Goal: Book appointment/travel/reservation

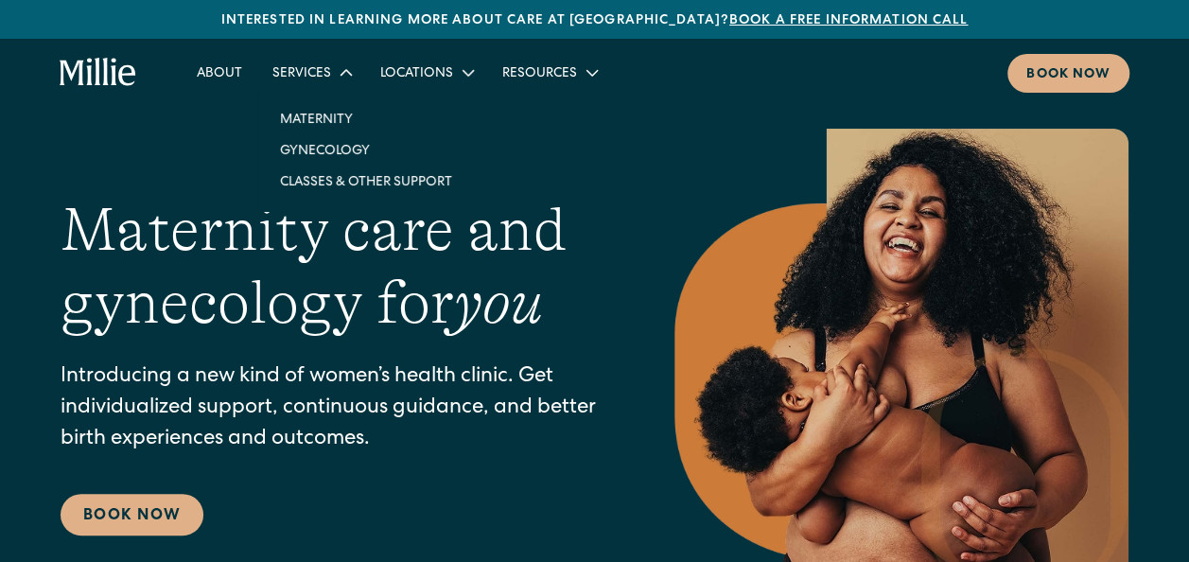
click at [350, 73] on icon at bounding box center [346, 72] width 23 height 23
click at [342, 75] on icon at bounding box center [346, 72] width 23 height 23
click at [331, 151] on link "Gynecology" at bounding box center [366, 149] width 202 height 31
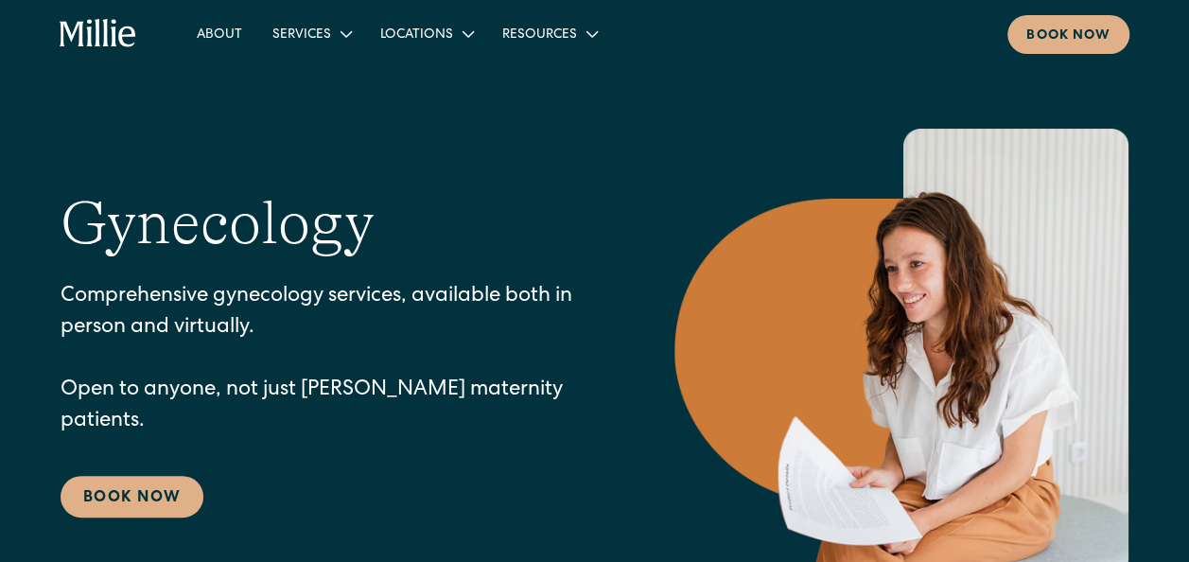
scroll to position [98, 0]
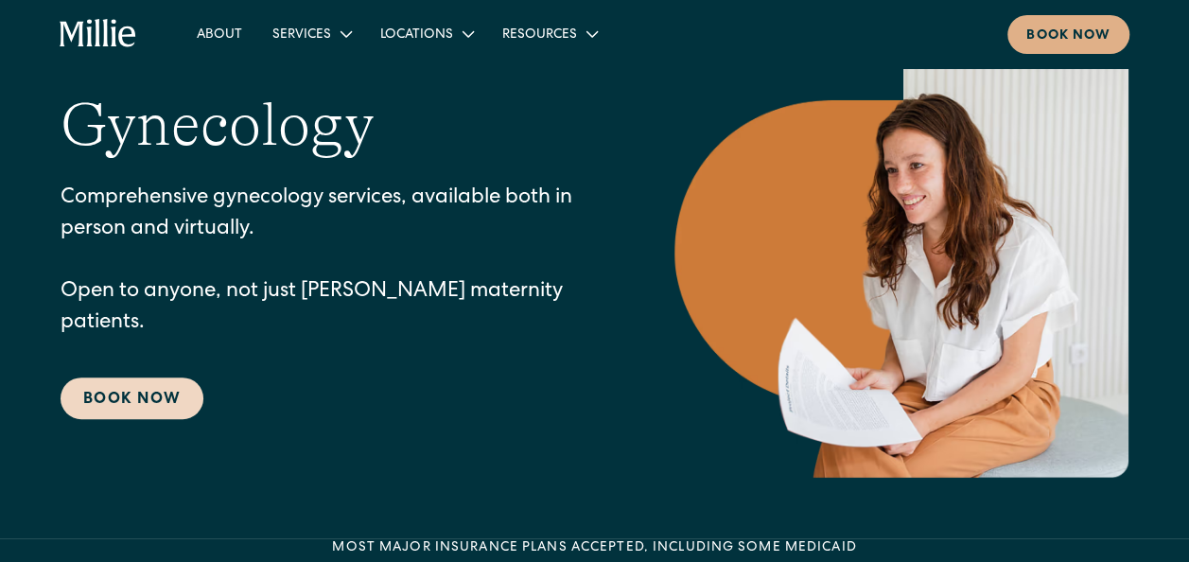
click at [174, 377] on link "Book Now" at bounding box center [132, 398] width 143 height 42
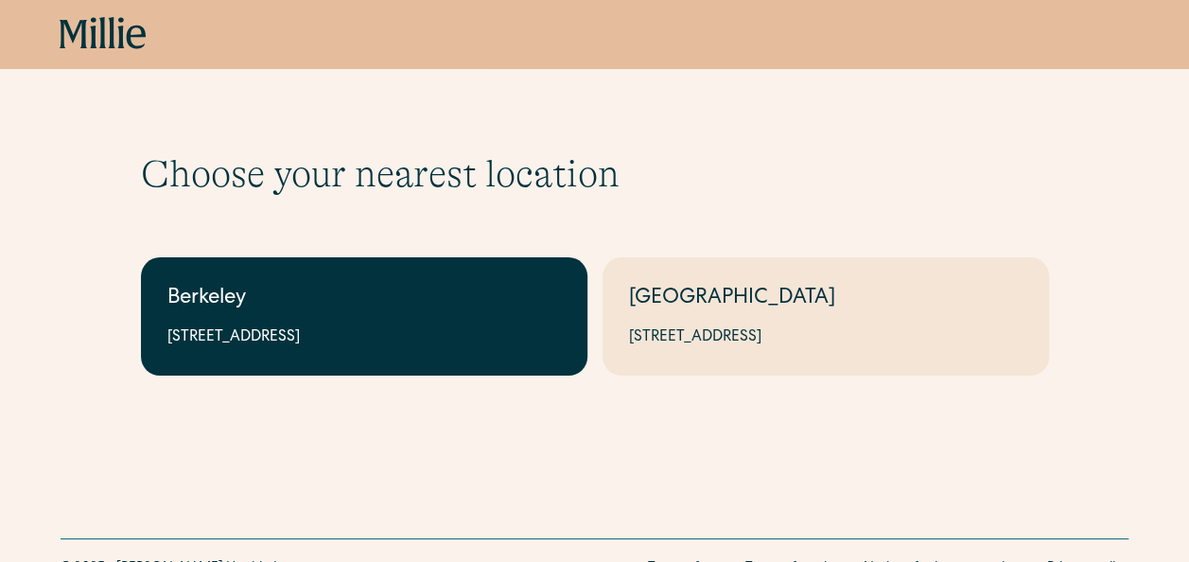
click at [458, 314] on div "Berkeley" at bounding box center [363, 299] width 393 height 31
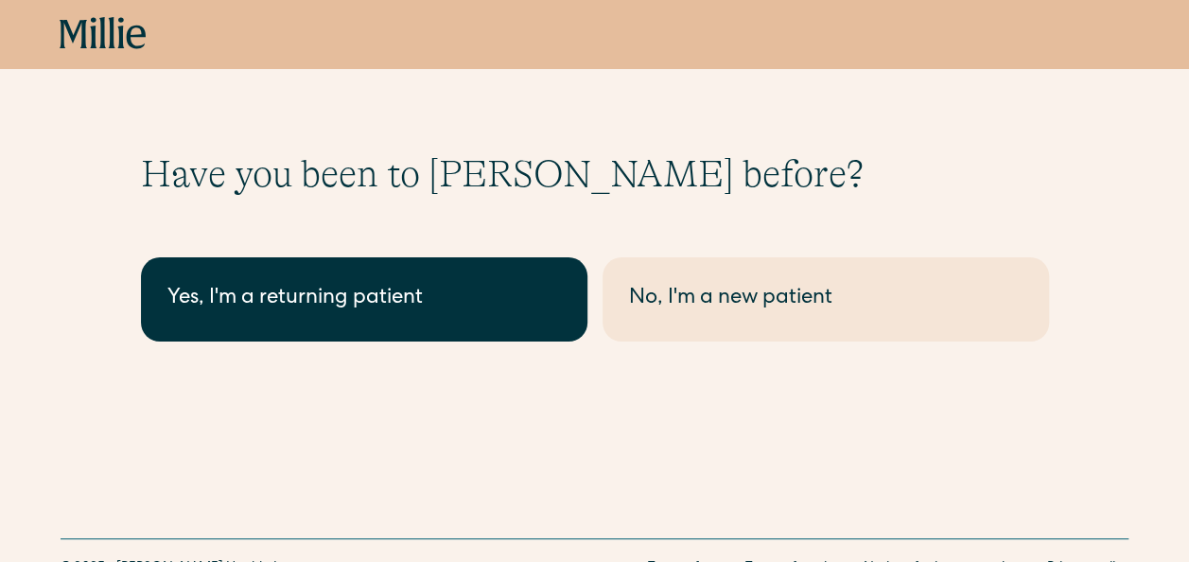
click at [426, 278] on link "Yes, I'm a returning patient" at bounding box center [364, 299] width 446 height 84
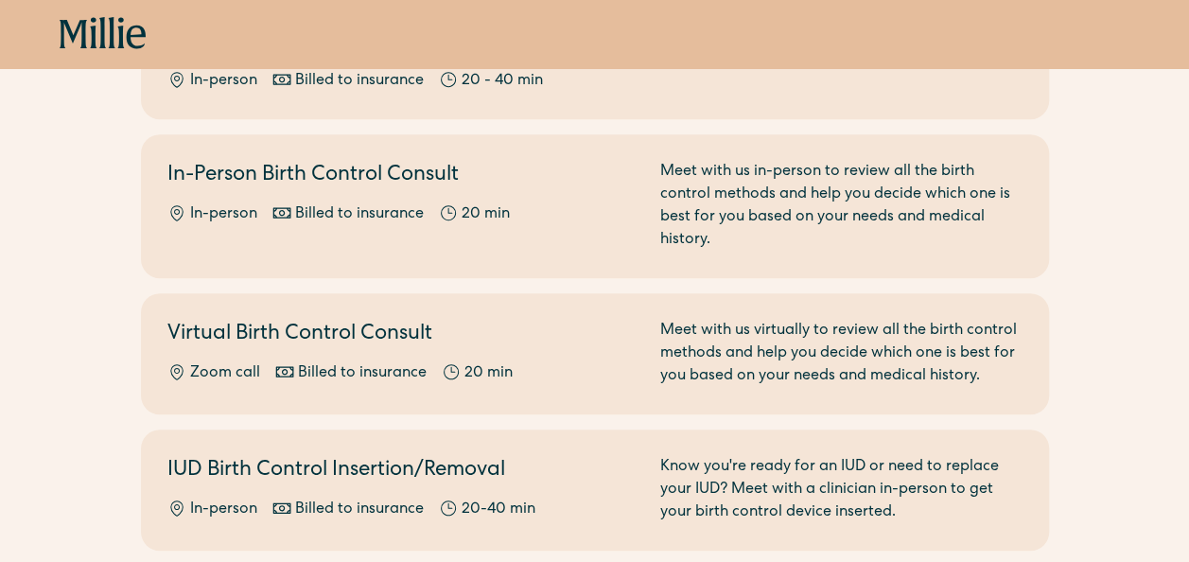
scroll to position [672, 0]
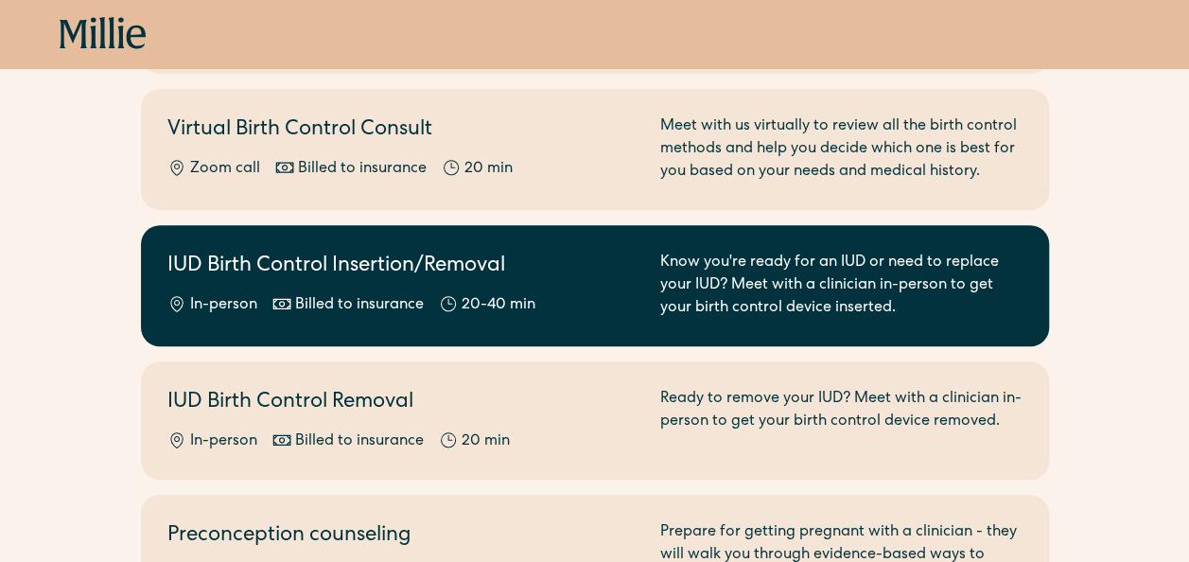
click at [605, 294] on div "In-person Billed to insurance 20-40 min" at bounding box center [402, 305] width 470 height 23
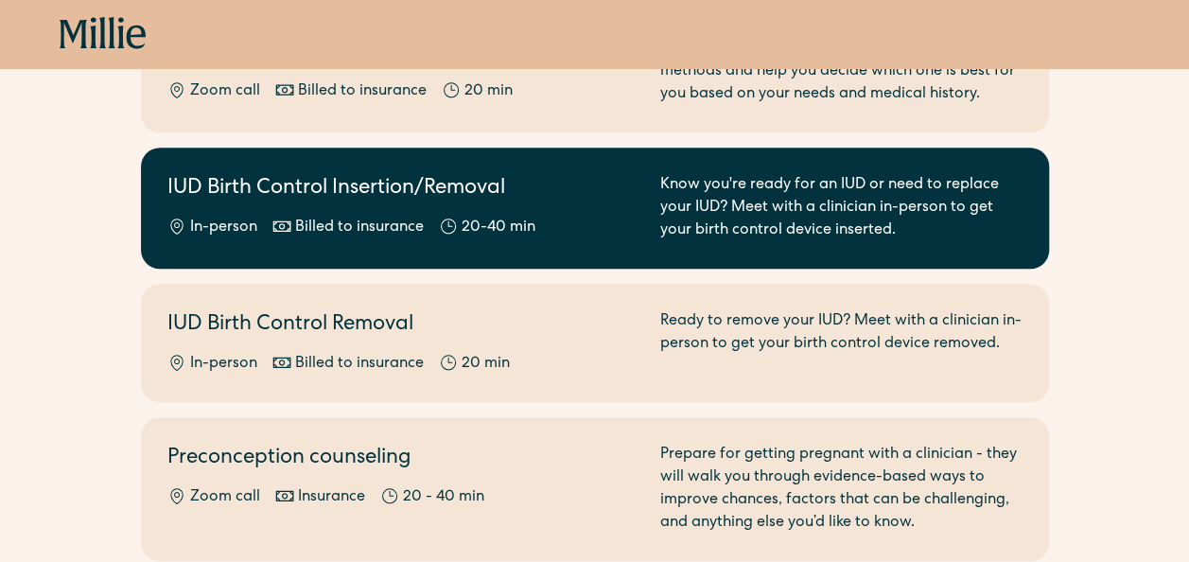
scroll to position [746, 0]
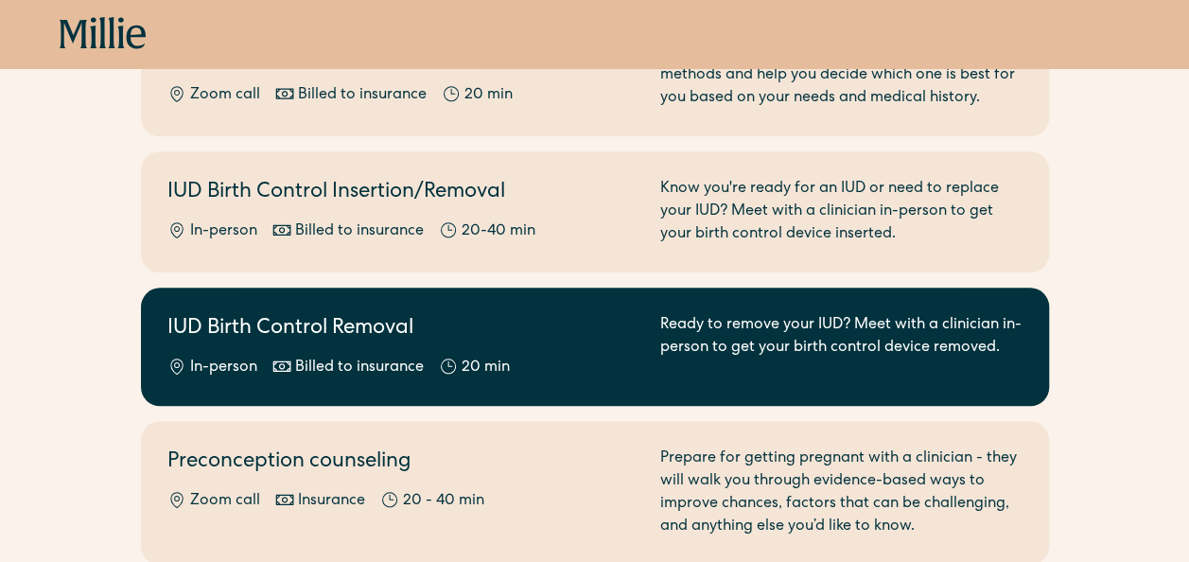
click at [527, 340] on h2 "IUD Birth Control Removal" at bounding box center [402, 329] width 470 height 31
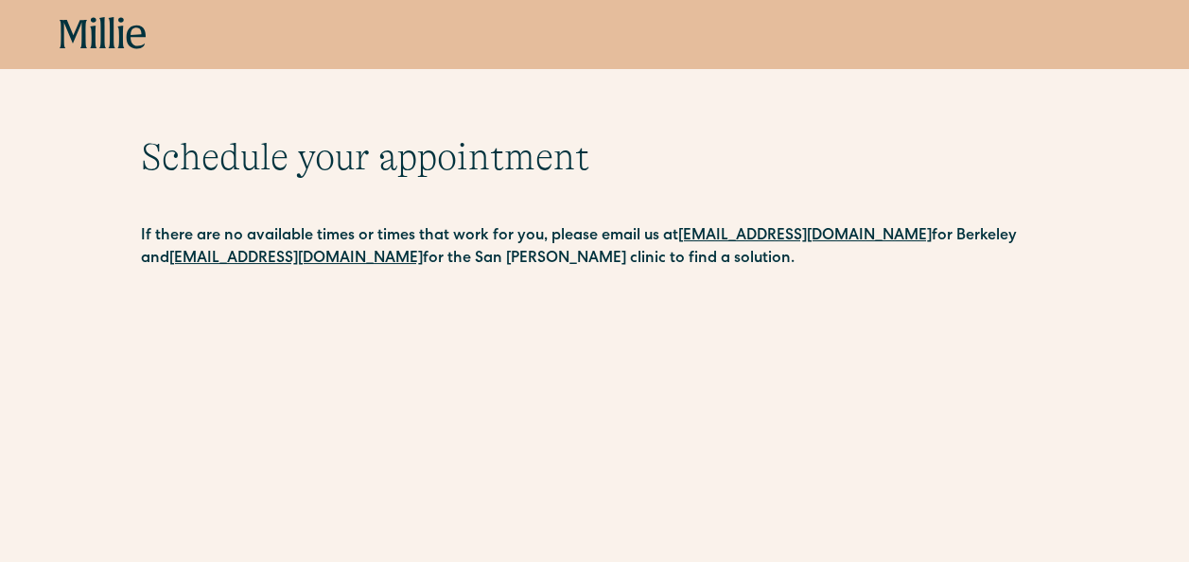
scroll to position [18, 0]
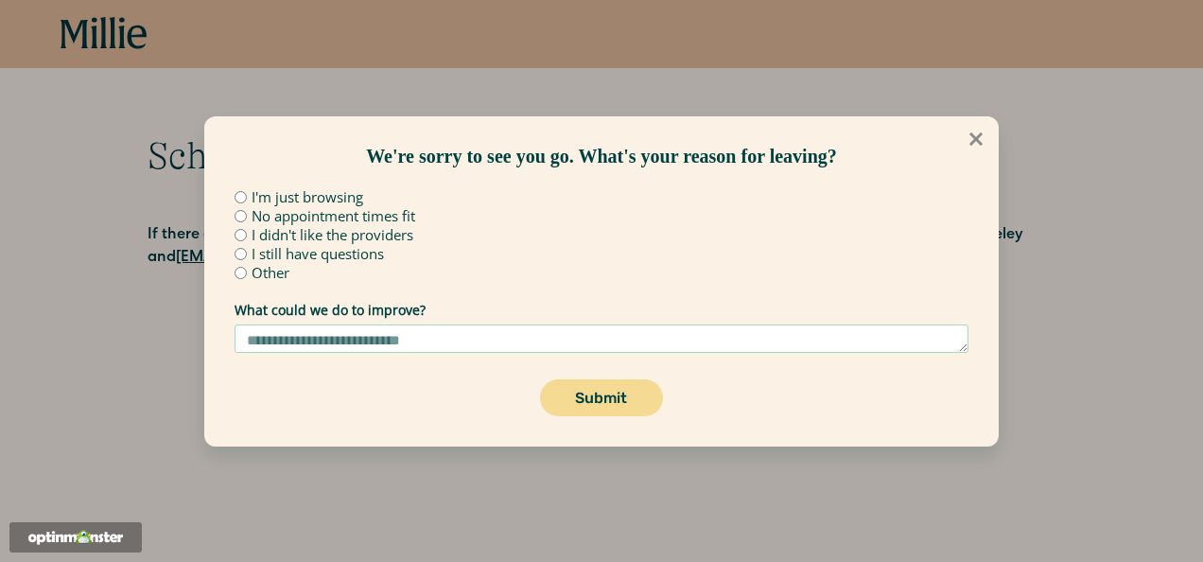
click at [974, 142] on icon at bounding box center [976, 139] width 21 height 21
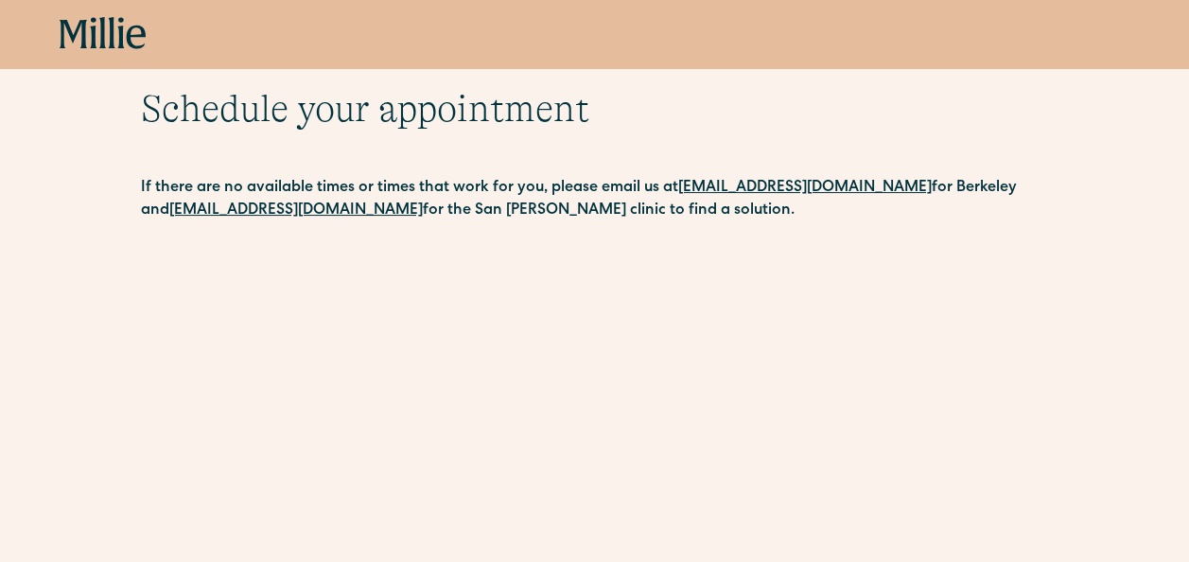
scroll to position [63, 0]
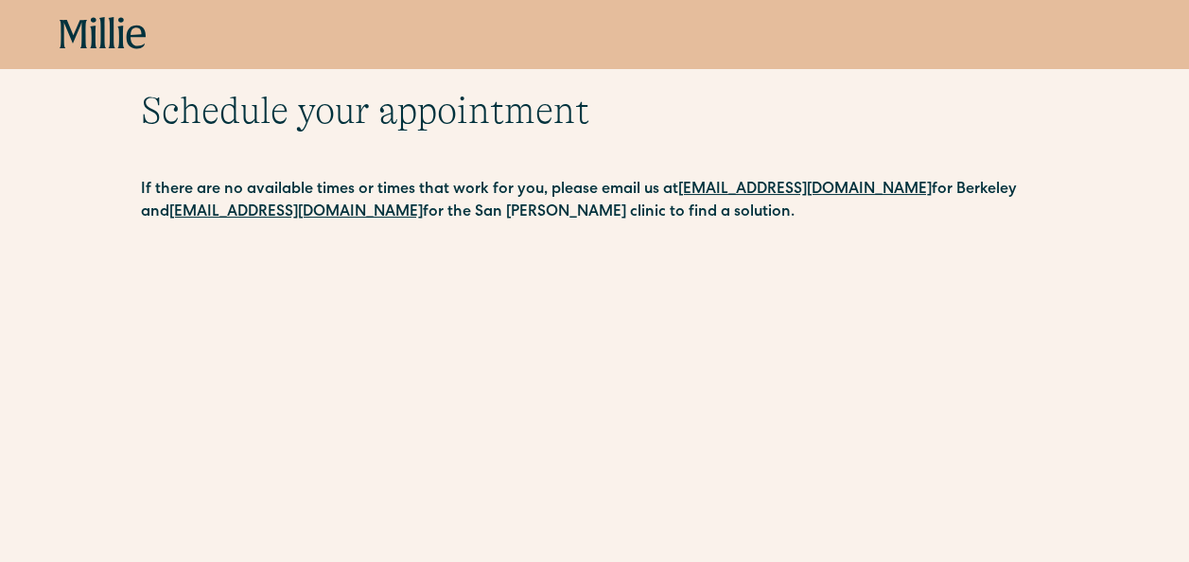
click at [514, 91] on h1 "Schedule your appointment" at bounding box center [595, 110] width 908 height 45
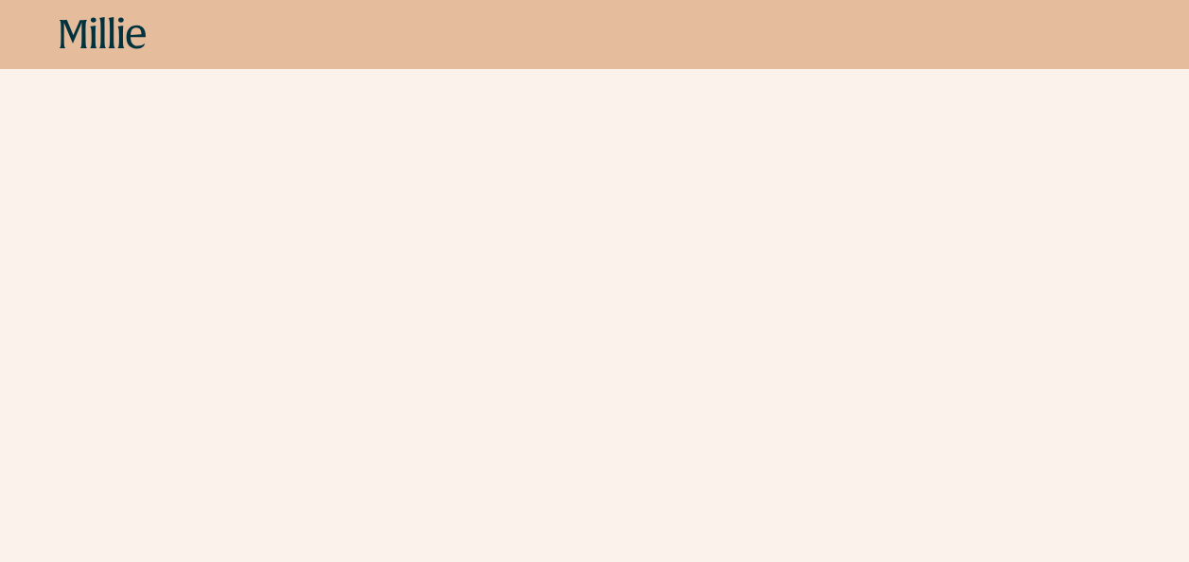
scroll to position [219, 0]
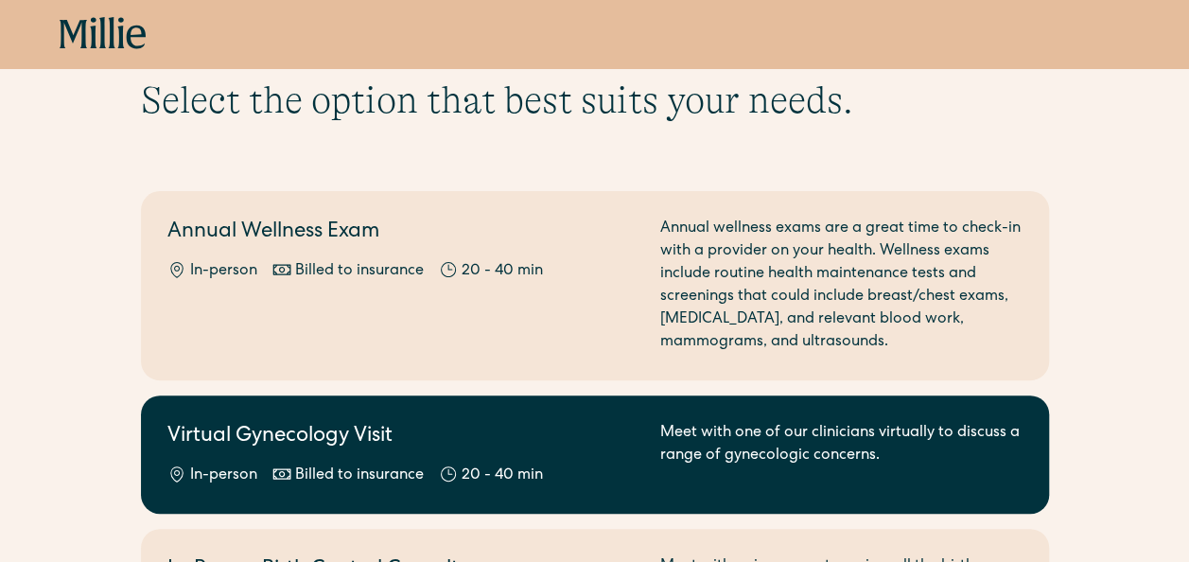
scroll to position [75, 0]
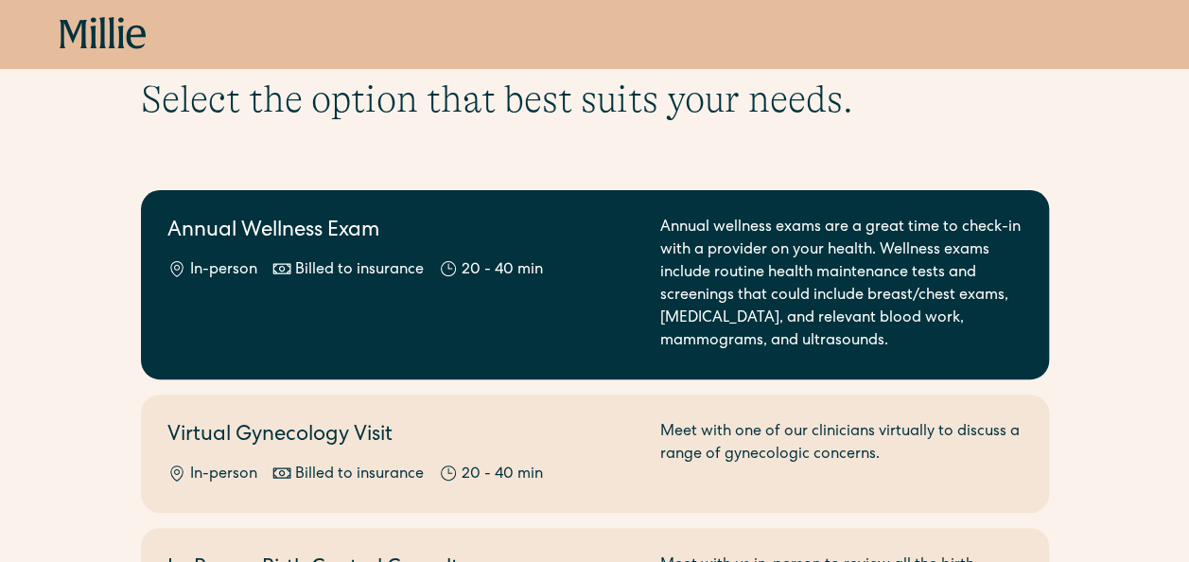
click at [539, 208] on link "Annual Wellness Exam In-person Billed to insurance 20 - 40 min Annual wellness …" at bounding box center [595, 284] width 908 height 189
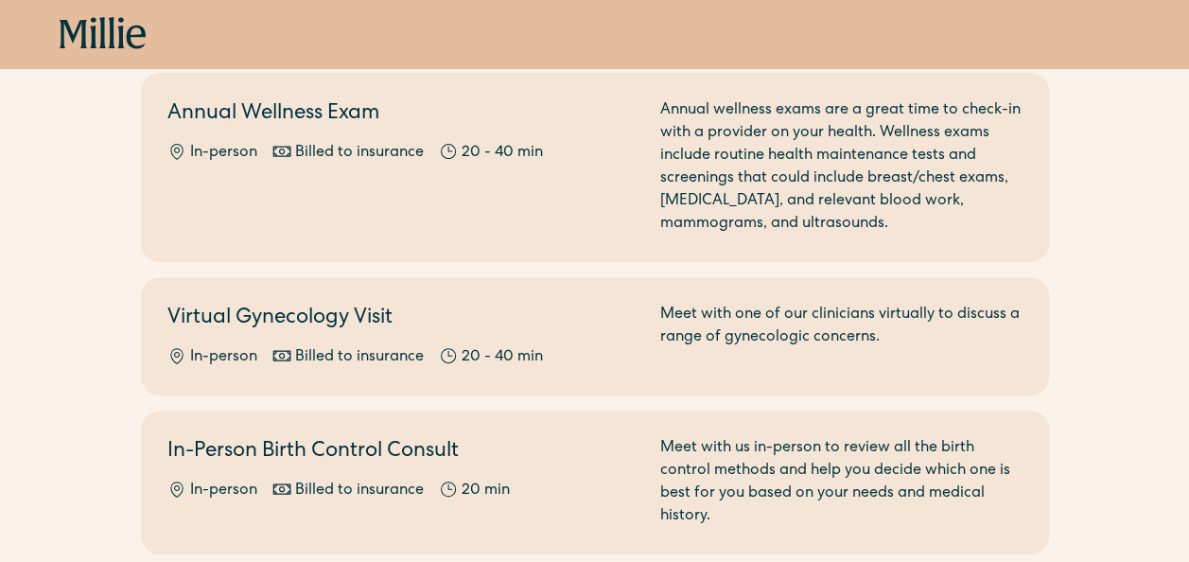
scroll to position [82, 0]
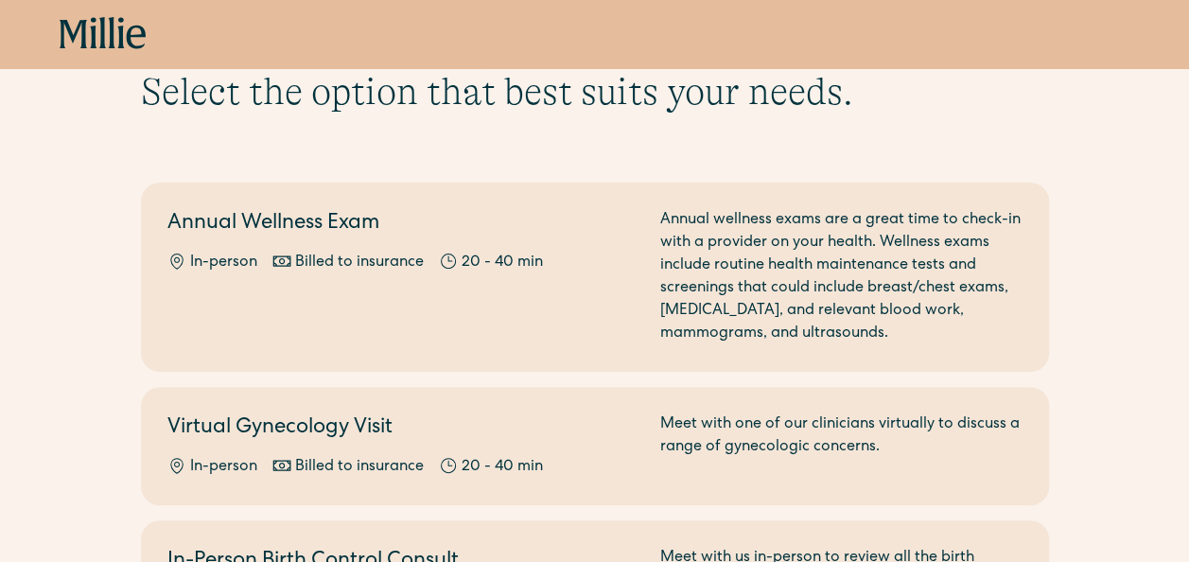
click at [595, 222] on h2 "Annual Wellness Exam" at bounding box center [402, 224] width 470 height 31
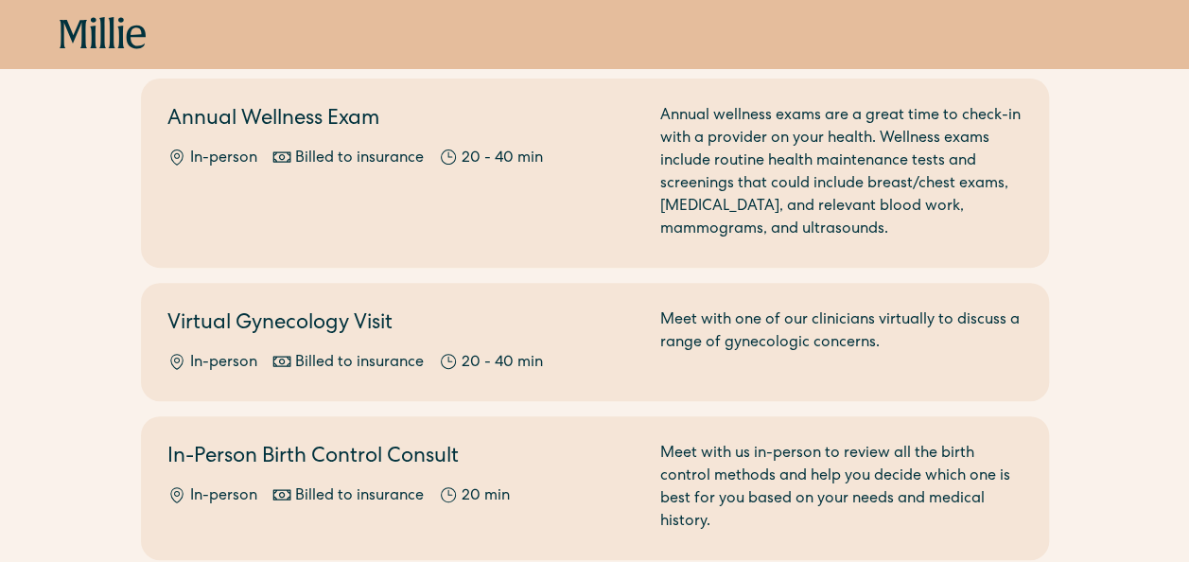
scroll to position [41, 0]
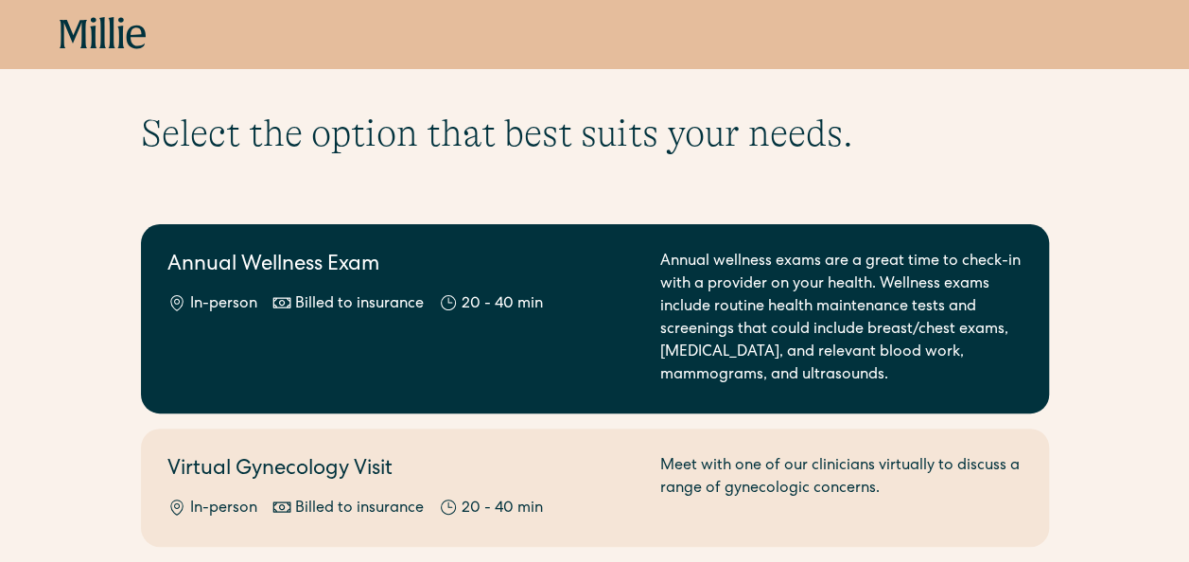
click at [566, 344] on div "Annual Wellness Exam In-person Billed to insurance 20 - 40 min" at bounding box center [402, 319] width 470 height 136
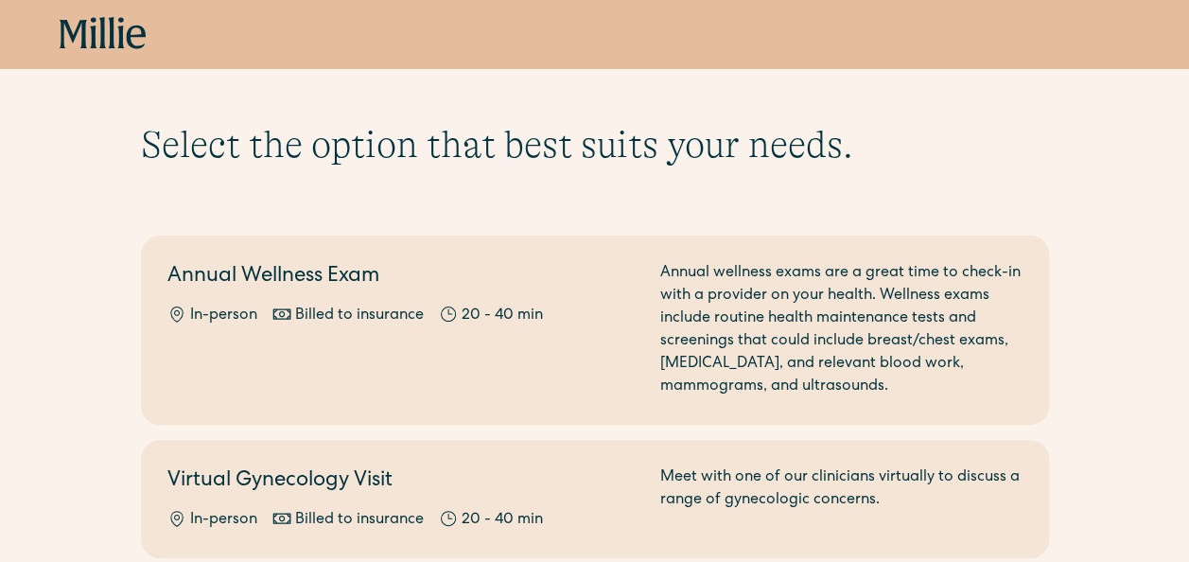
scroll to position [0, 0]
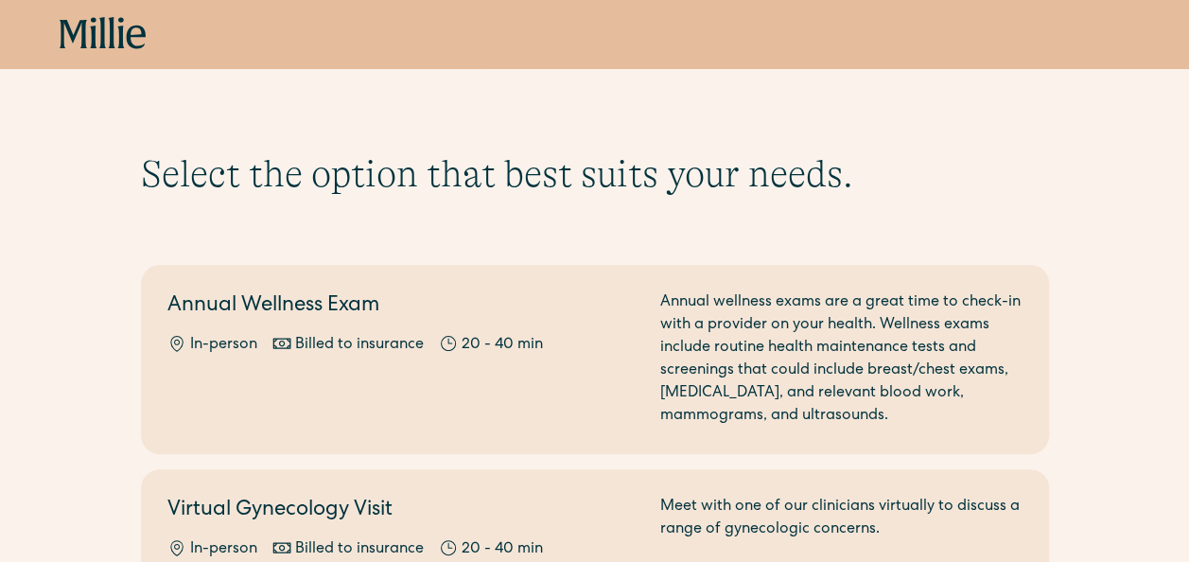
click at [584, 221] on div "Before you book maternity care, please review our clinical eligibility guidelin…" at bounding box center [595, 234] width 908 height 45
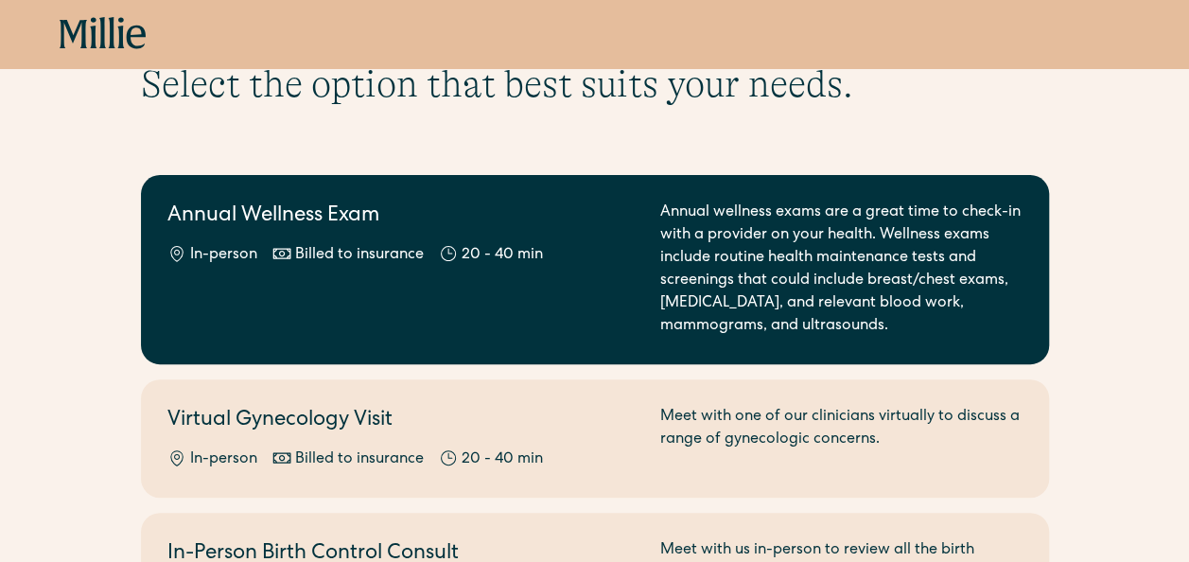
scroll to position [89, 0]
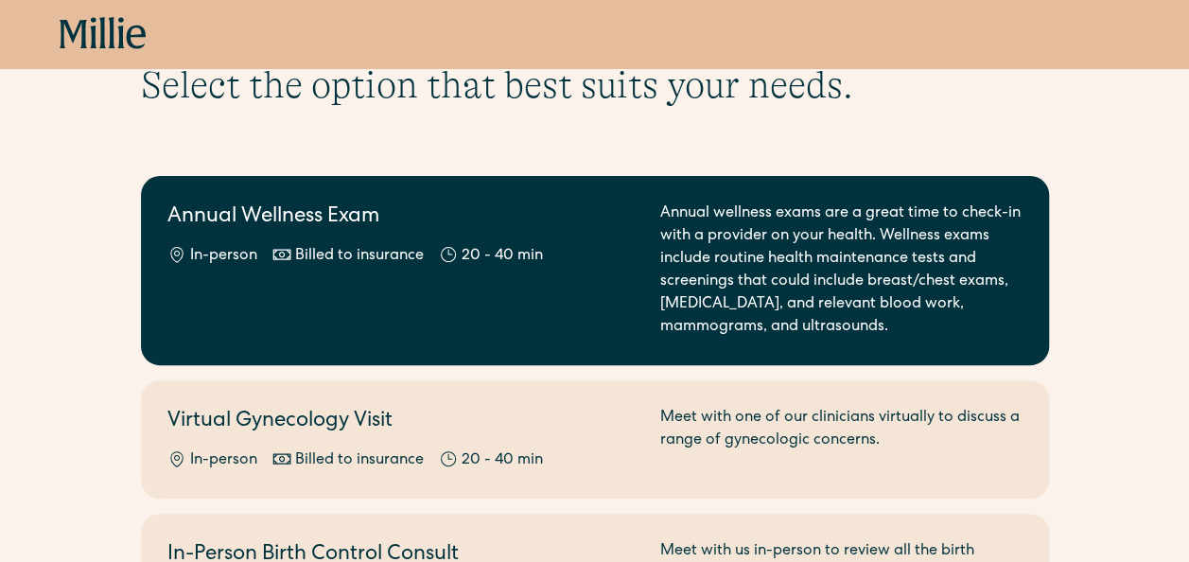
click at [616, 339] on link "Annual Wellness Exam In-person Billed to insurance 20 - 40 min Annual wellness …" at bounding box center [595, 270] width 908 height 189
click at [326, 324] on div "Annual Wellness Exam In-person Billed to insurance 20 - 40 min" at bounding box center [402, 270] width 470 height 136
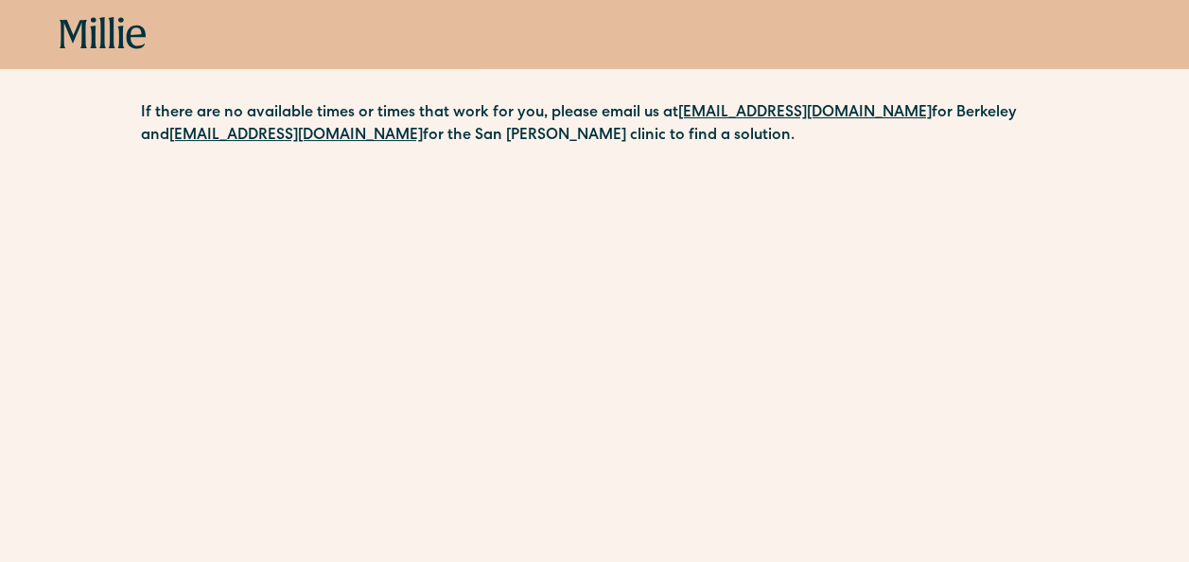
scroll to position [103, 0]
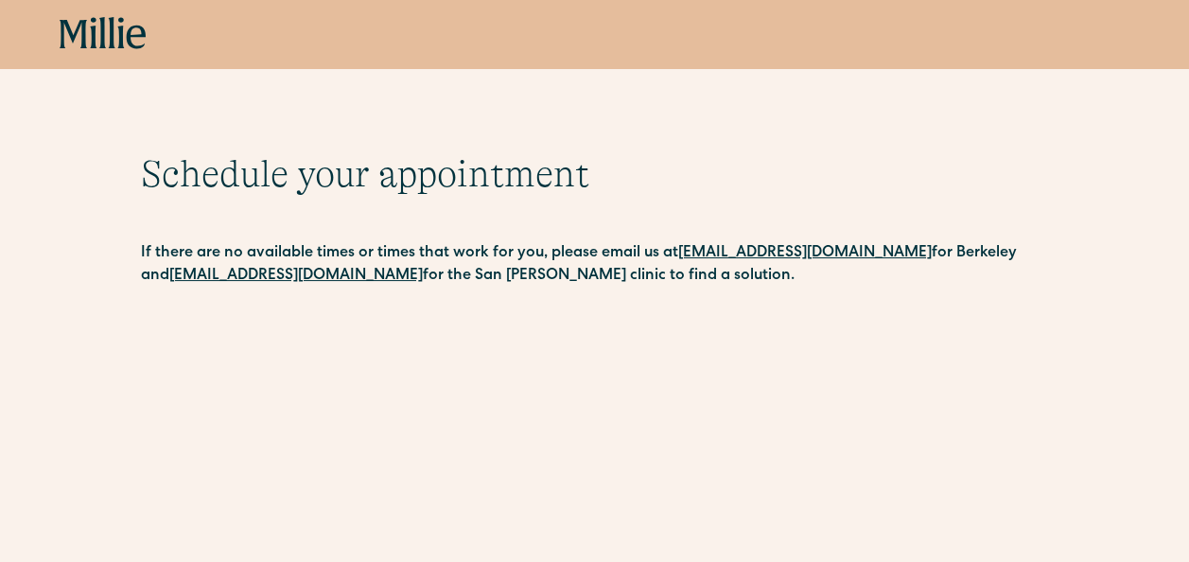
scroll to position [294, 0]
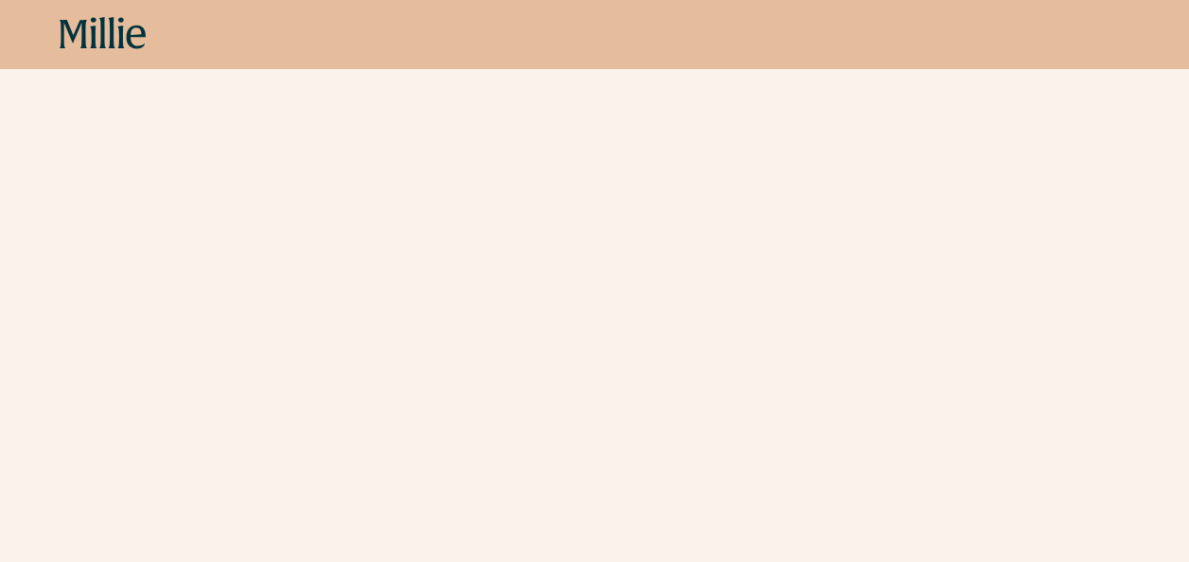
click at [113, 183] on div "Schedule your appointment This below only shows on maternity + location Materni…" at bounding box center [594, 332] width 1189 height 950
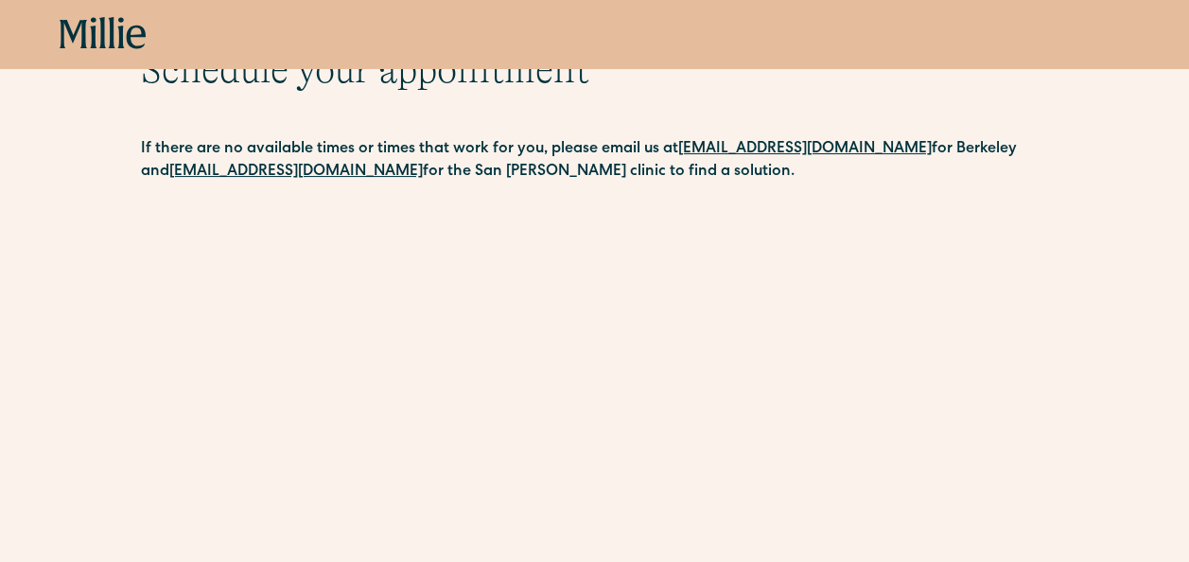
scroll to position [258, 0]
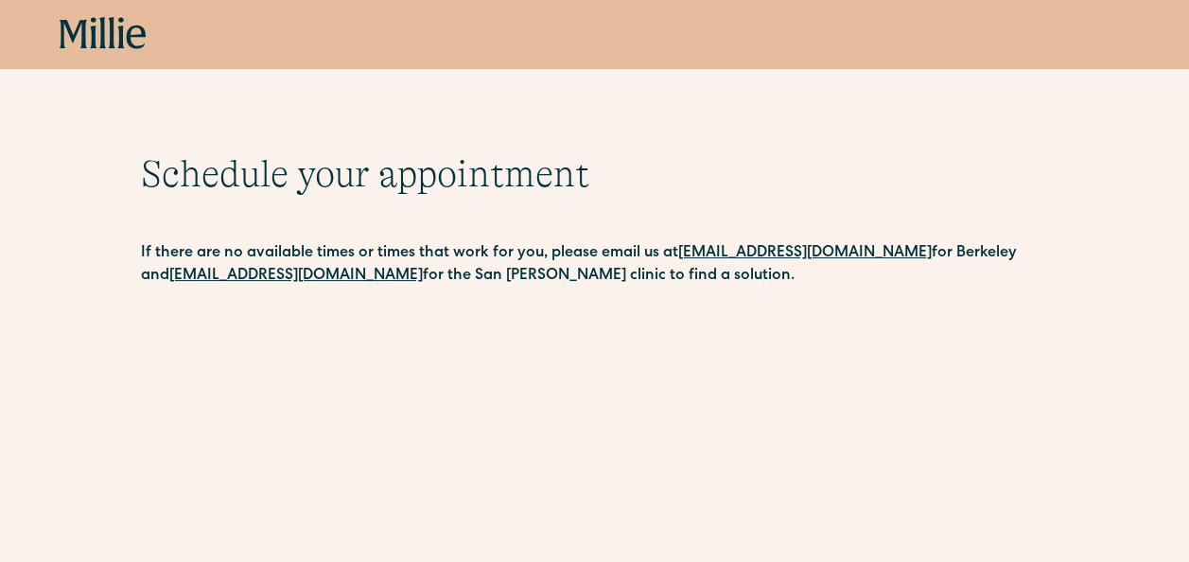
click at [641, 191] on h1 "Schedule your appointment" at bounding box center [595, 173] width 908 height 45
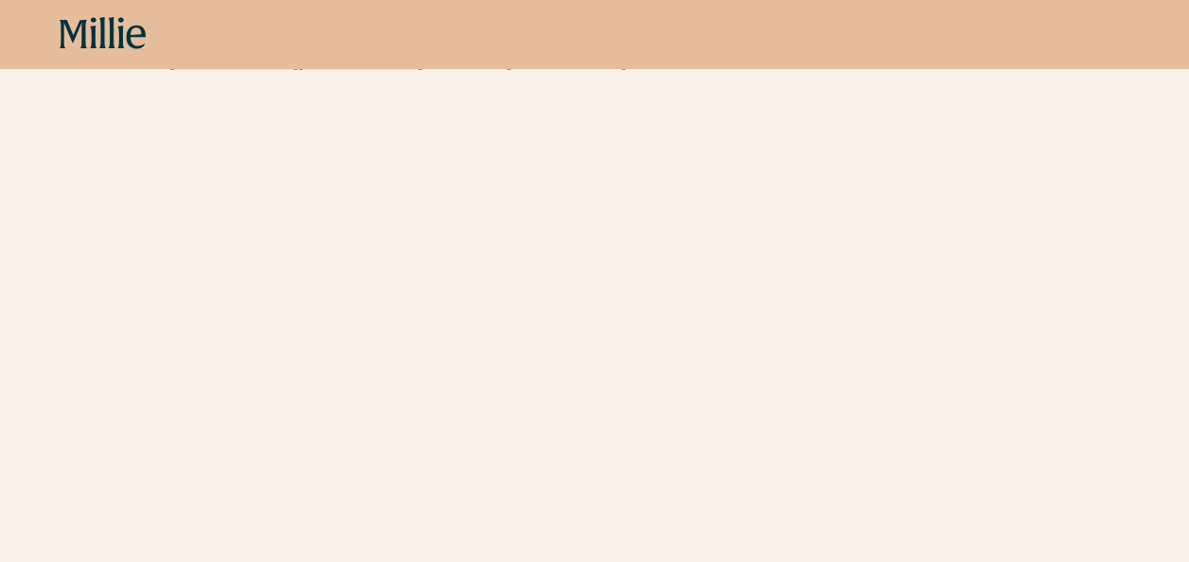
scroll to position [210, 0]
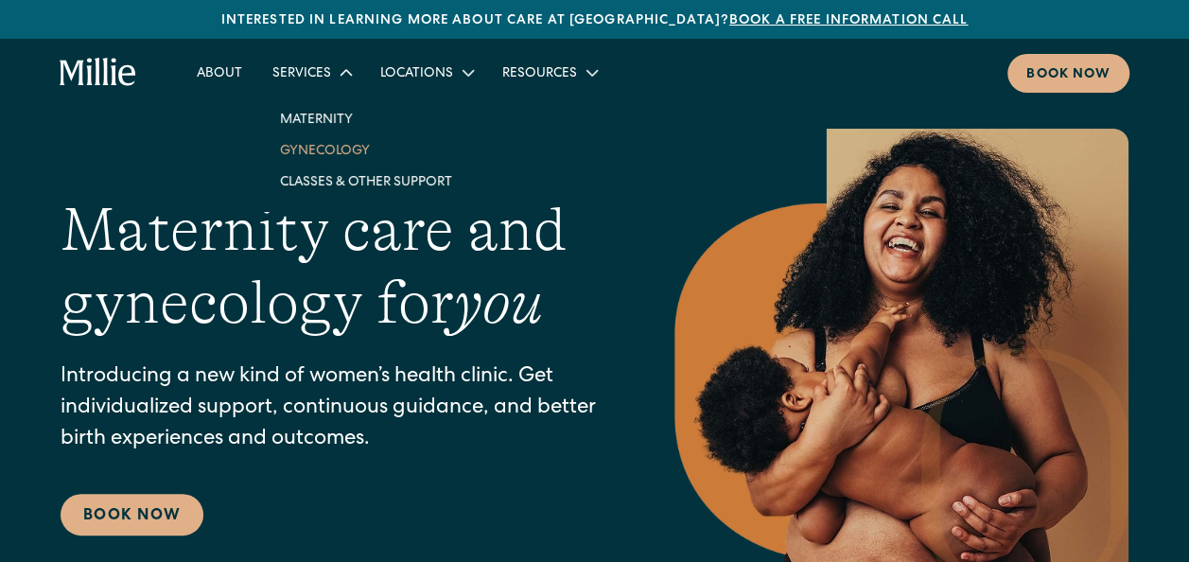
click at [305, 143] on link "Gynecology" at bounding box center [366, 149] width 202 height 31
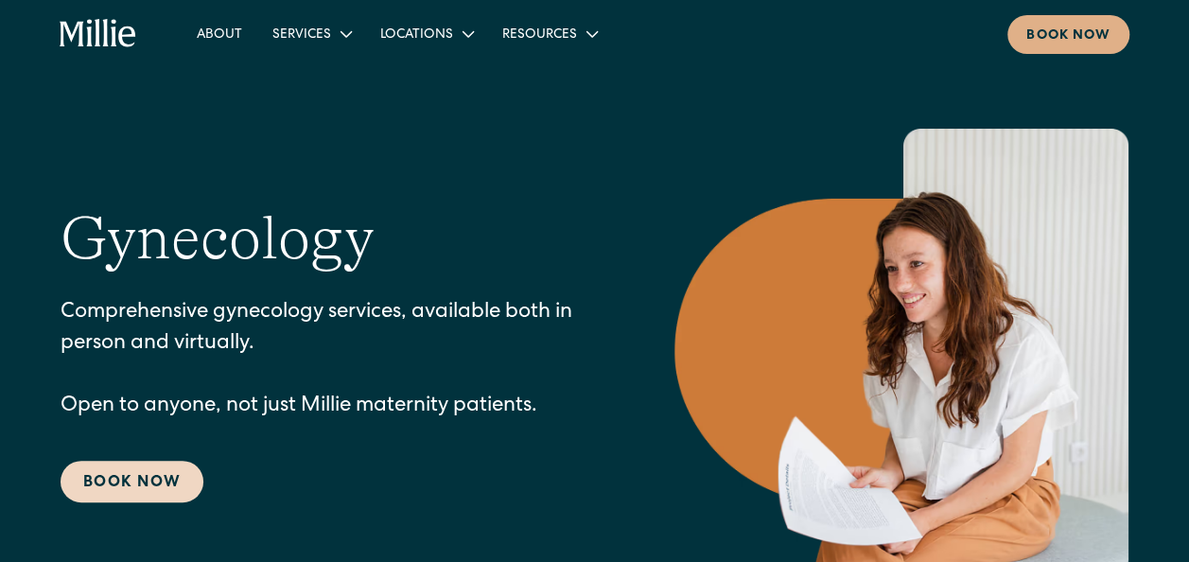
click at [138, 477] on link "Book Now" at bounding box center [132, 482] width 143 height 42
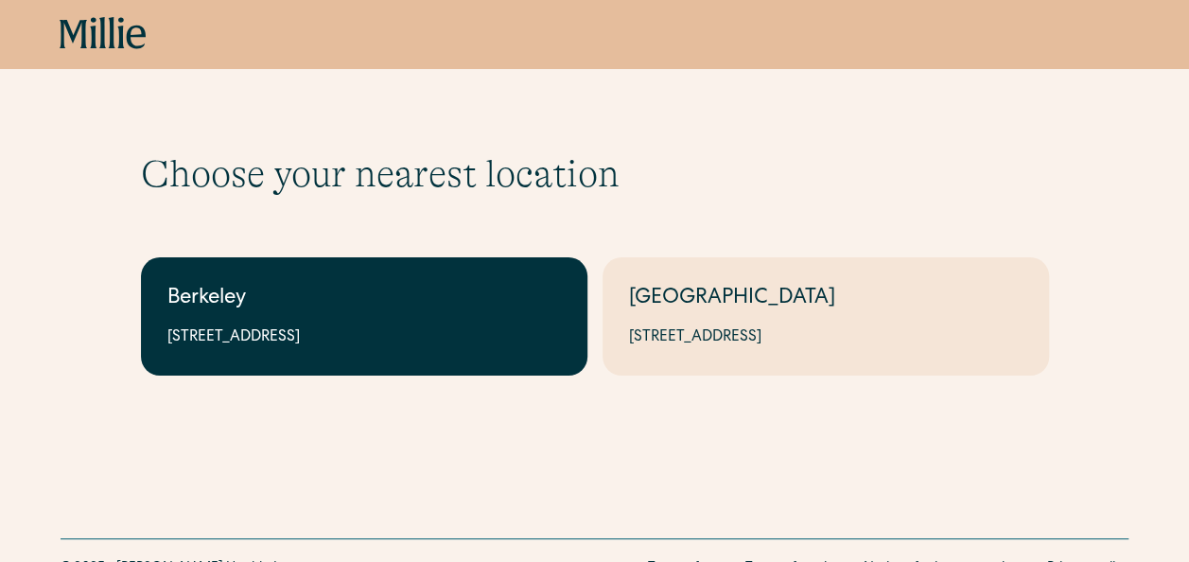
click at [399, 336] on div "2999 Regent St, Suite 524, Berkeley, CA 94705" at bounding box center [363, 337] width 393 height 23
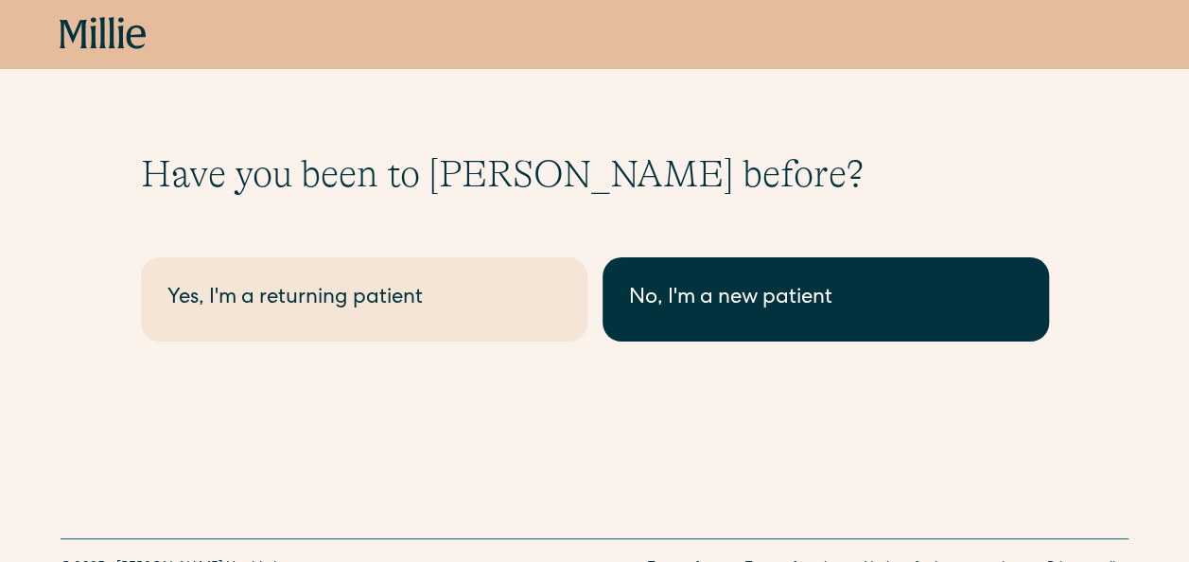
click at [707, 305] on div "No, I'm a new patient" at bounding box center [825, 299] width 393 height 31
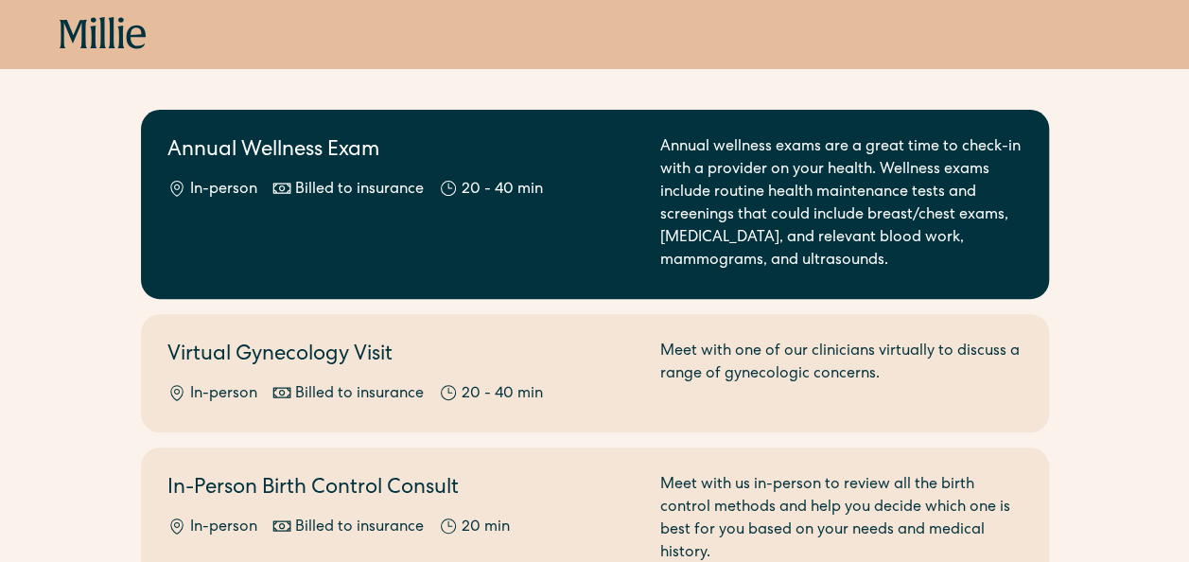
scroll to position [153, 0]
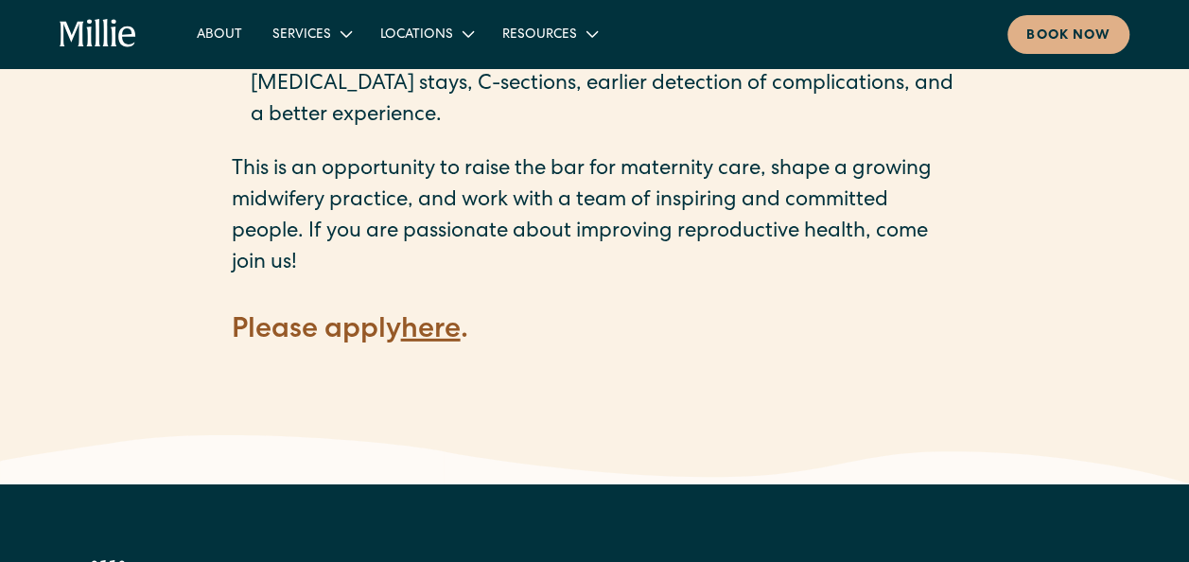
scroll to position [2743, 0]
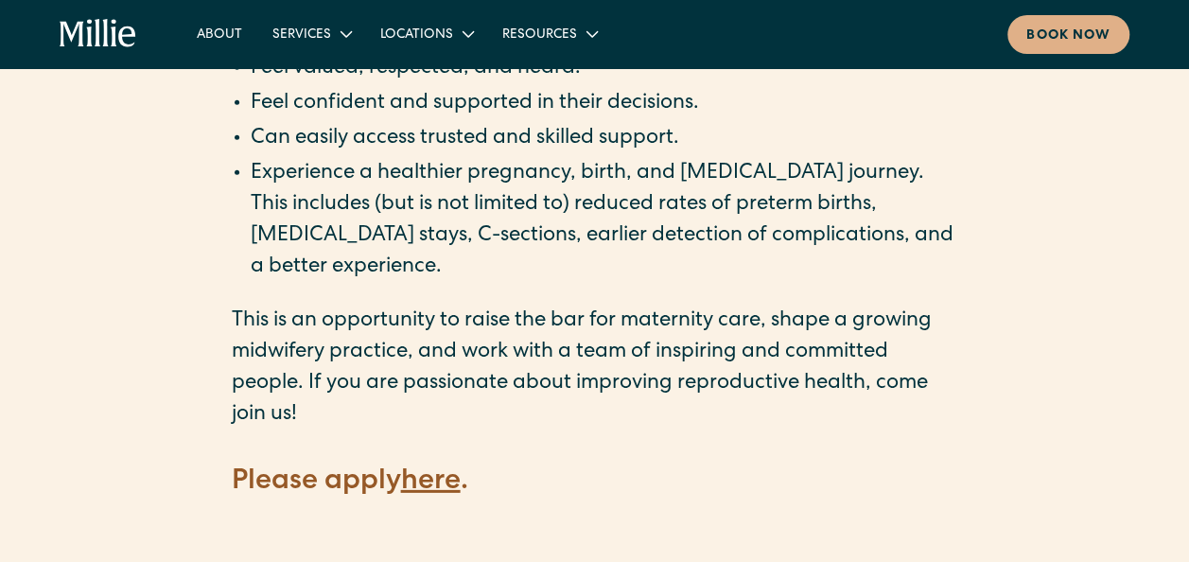
scroll to position [2586, 0]
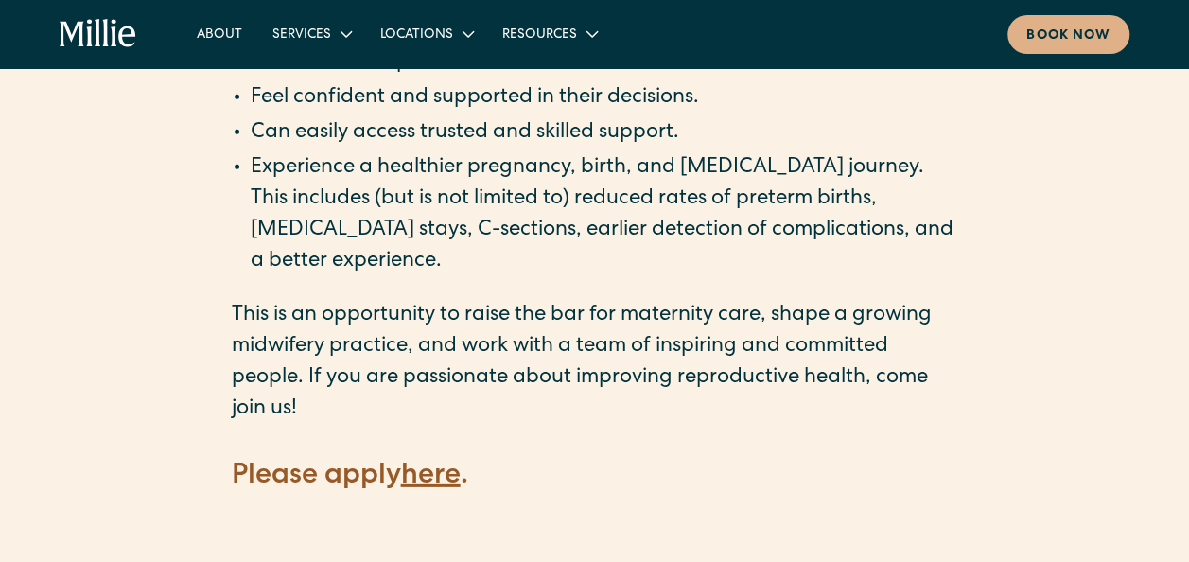
click at [430, 462] on strong "here" at bounding box center [431, 476] width 60 height 28
